Goal: Task Accomplishment & Management: Manage account settings

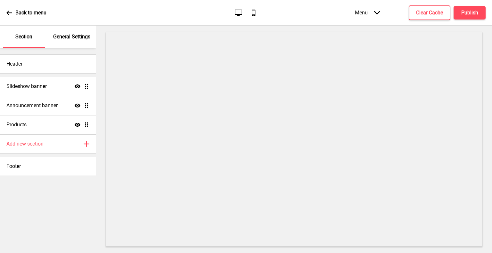
click at [7, 12] on icon at bounding box center [8, 13] width 5 height 4
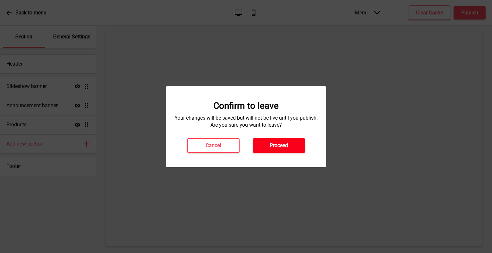
click at [274, 144] on h4 "Proceed" at bounding box center [279, 145] width 18 height 7
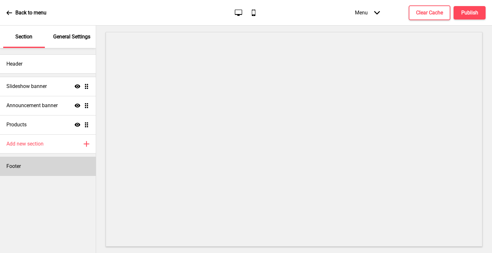
click at [46, 166] on div "Footer" at bounding box center [48, 166] width 96 height 19
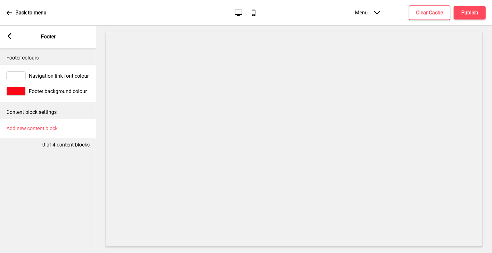
click at [16, 70] on div "Navigation link font colour" at bounding box center [48, 75] width 96 height 15
click at [17, 74] on div at bounding box center [15, 75] width 19 height 9
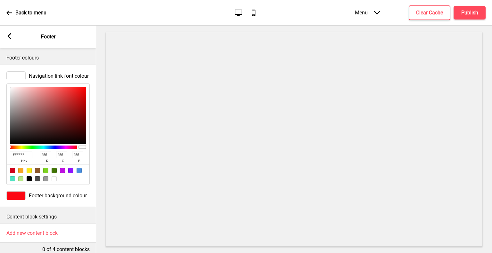
click at [17, 199] on div at bounding box center [15, 196] width 19 height 9
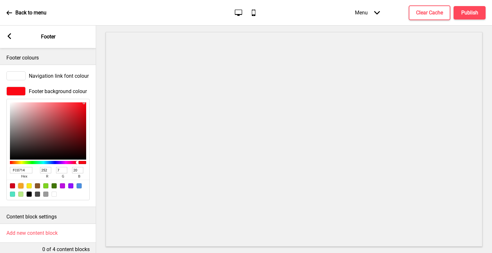
click at [22, 187] on div at bounding box center [20, 186] width 5 height 5
type input "F5A623"
type input "245"
type input "166"
type input "35"
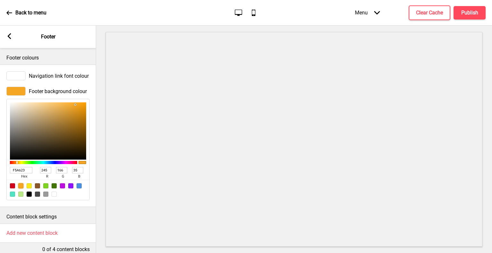
click at [12, 185] on div at bounding box center [12, 186] width 5 height 5
type input "D0021B"
type input "208"
type input "2"
type input "27"
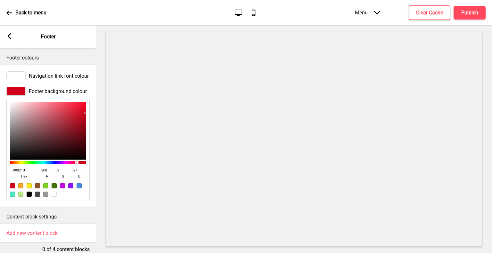
click at [9, 36] on icon at bounding box center [10, 36] width 4 height 6
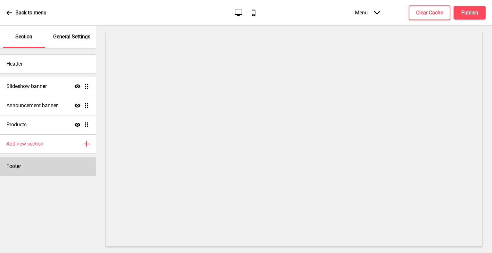
click at [20, 165] on h4 "Footer" at bounding box center [13, 166] width 14 height 7
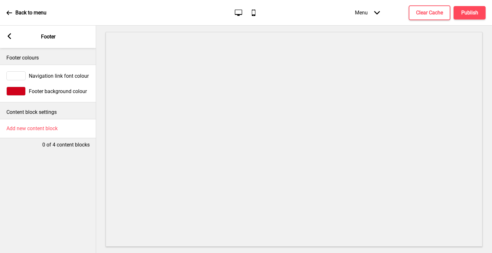
click at [21, 91] on div at bounding box center [15, 91] width 19 height 9
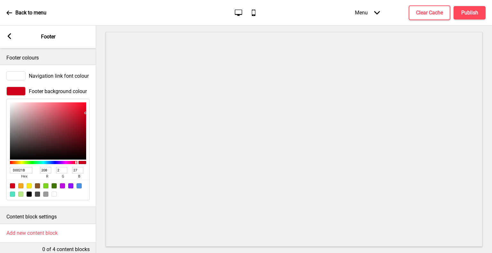
type input "D0023C"
type input "60"
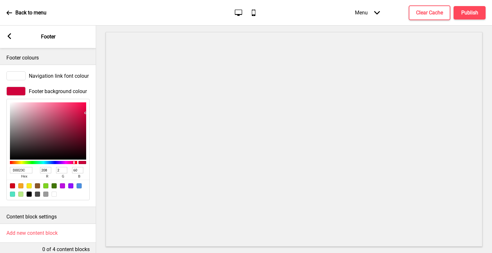
click at [74, 162] on div at bounding box center [43, 162] width 67 height 3
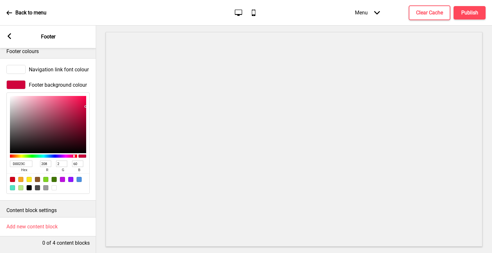
scroll to position [12, 0]
click at [47, 207] on p "Content block settings" at bounding box center [47, 210] width 83 height 7
click at [22, 177] on div at bounding box center [20, 179] width 5 height 5
type input "F5A623"
type input "245"
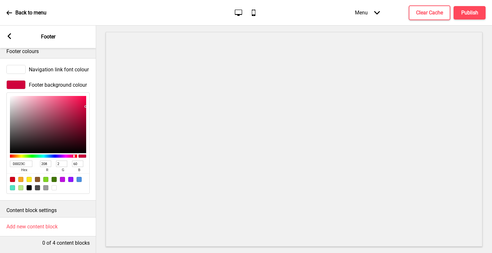
type input "166"
type input "35"
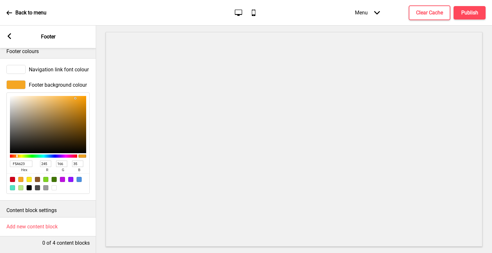
click at [10, 11] on icon at bounding box center [9, 13] width 6 height 6
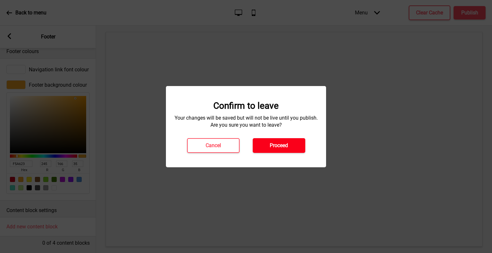
click at [274, 148] on h4 "Proceed" at bounding box center [279, 145] width 18 height 7
